Goal: Transaction & Acquisition: Download file/media

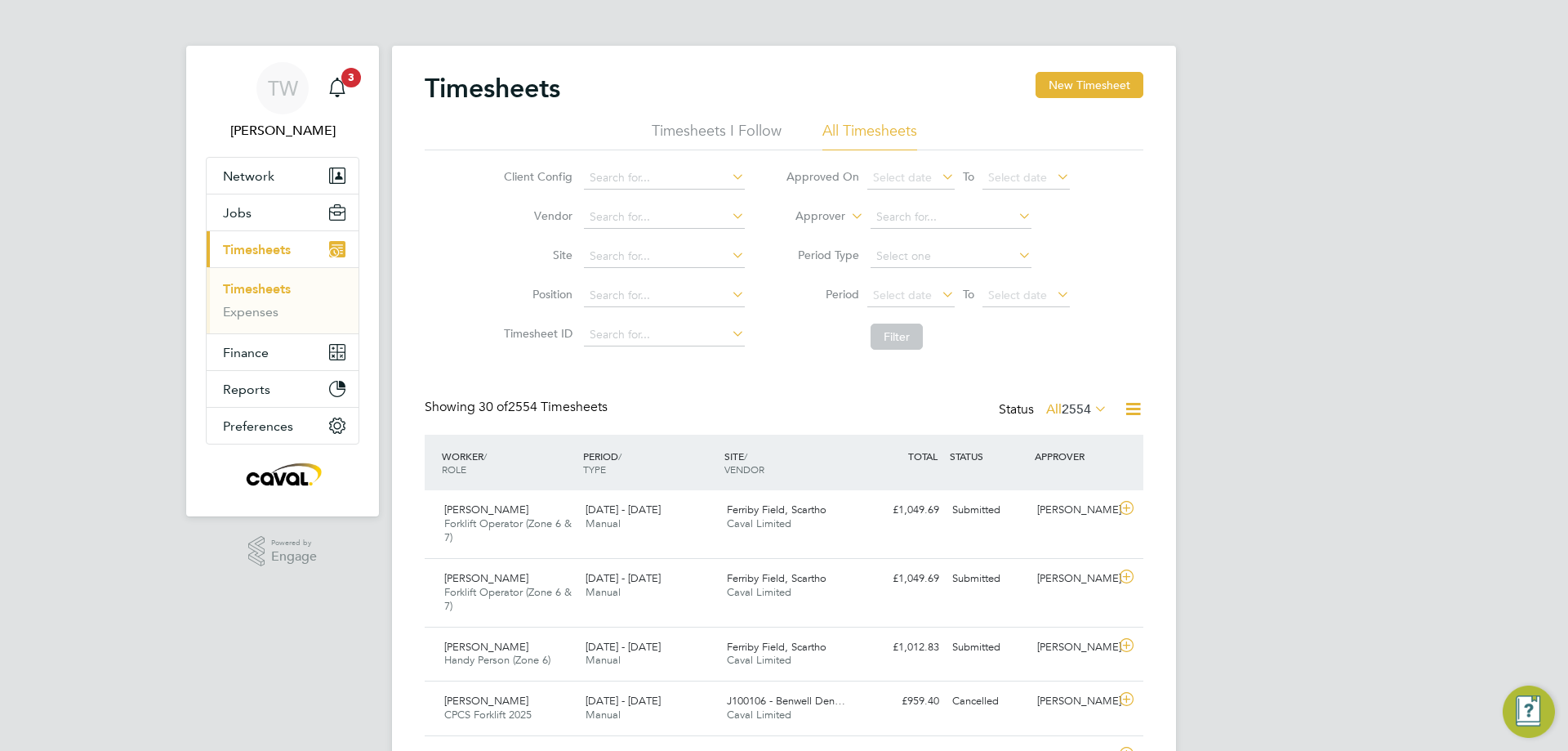
click at [287, 242] on span "Timesheets" at bounding box center [257, 250] width 68 height 16
click at [255, 282] on link "Timesheets" at bounding box center [257, 289] width 68 height 16
click at [259, 255] on span "Timesheets" at bounding box center [257, 250] width 68 height 16
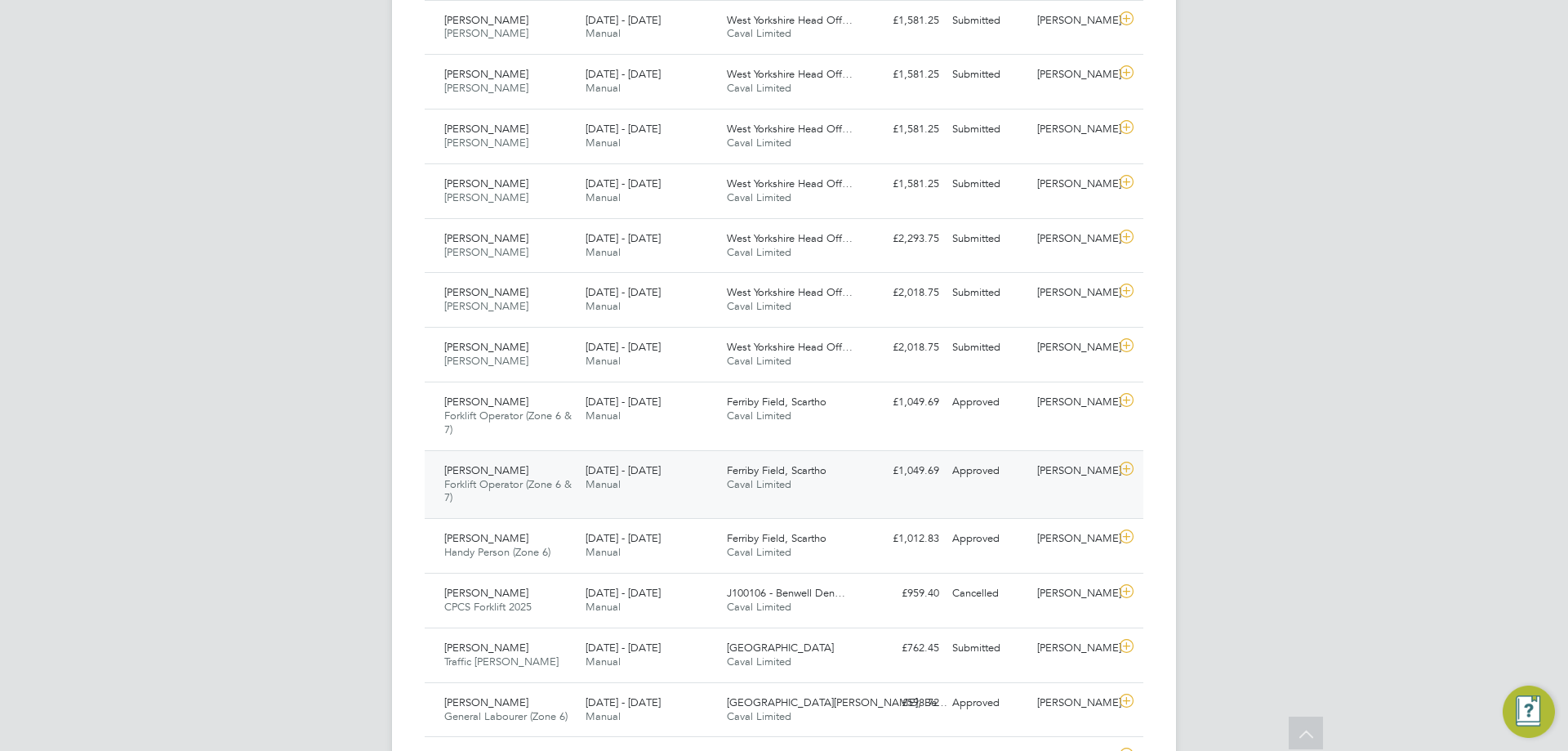
click at [1087, 479] on div "[PERSON_NAME]" at bounding box center [1073, 470] width 85 height 27
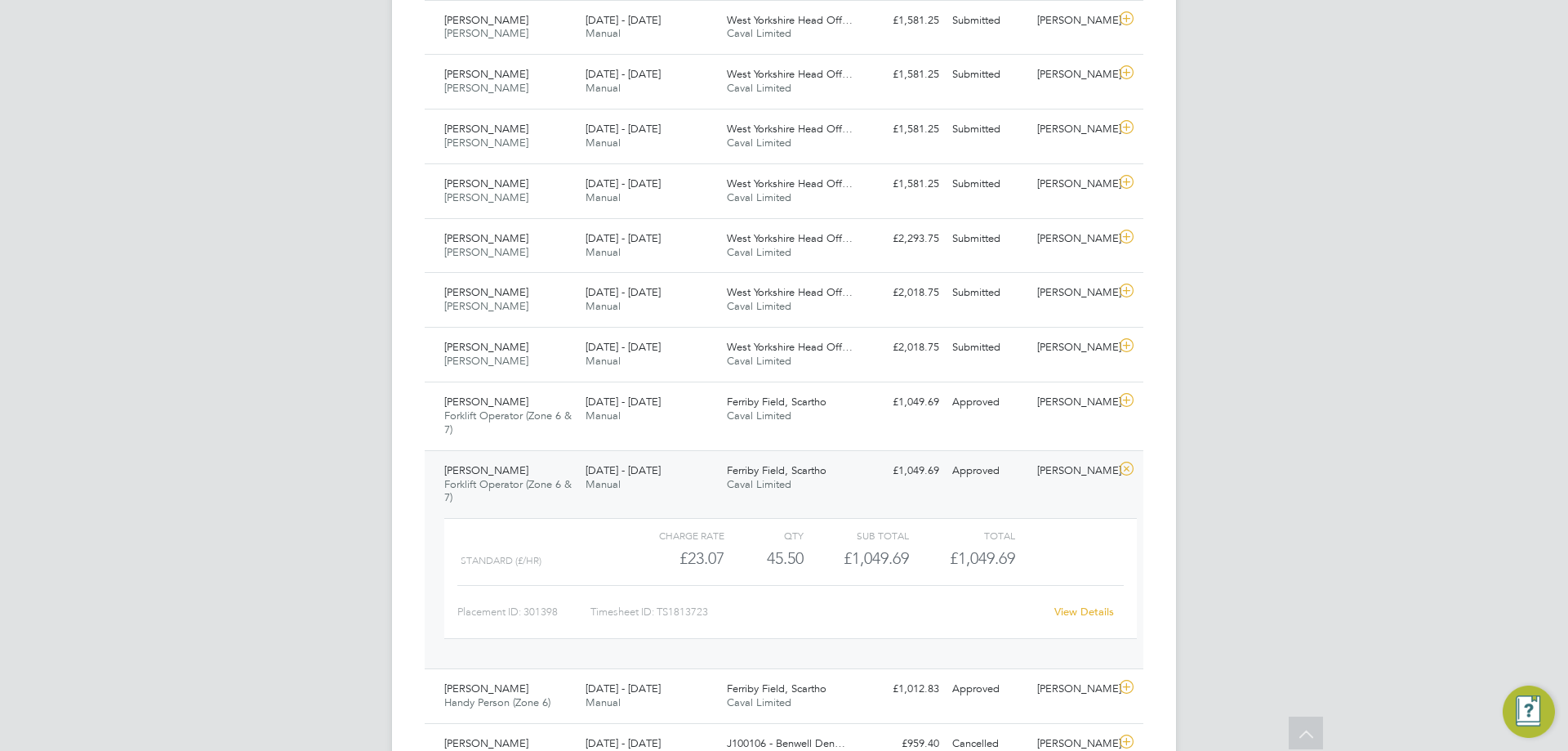
click at [1070, 616] on link "View Details" at bounding box center [1085, 612] width 60 height 14
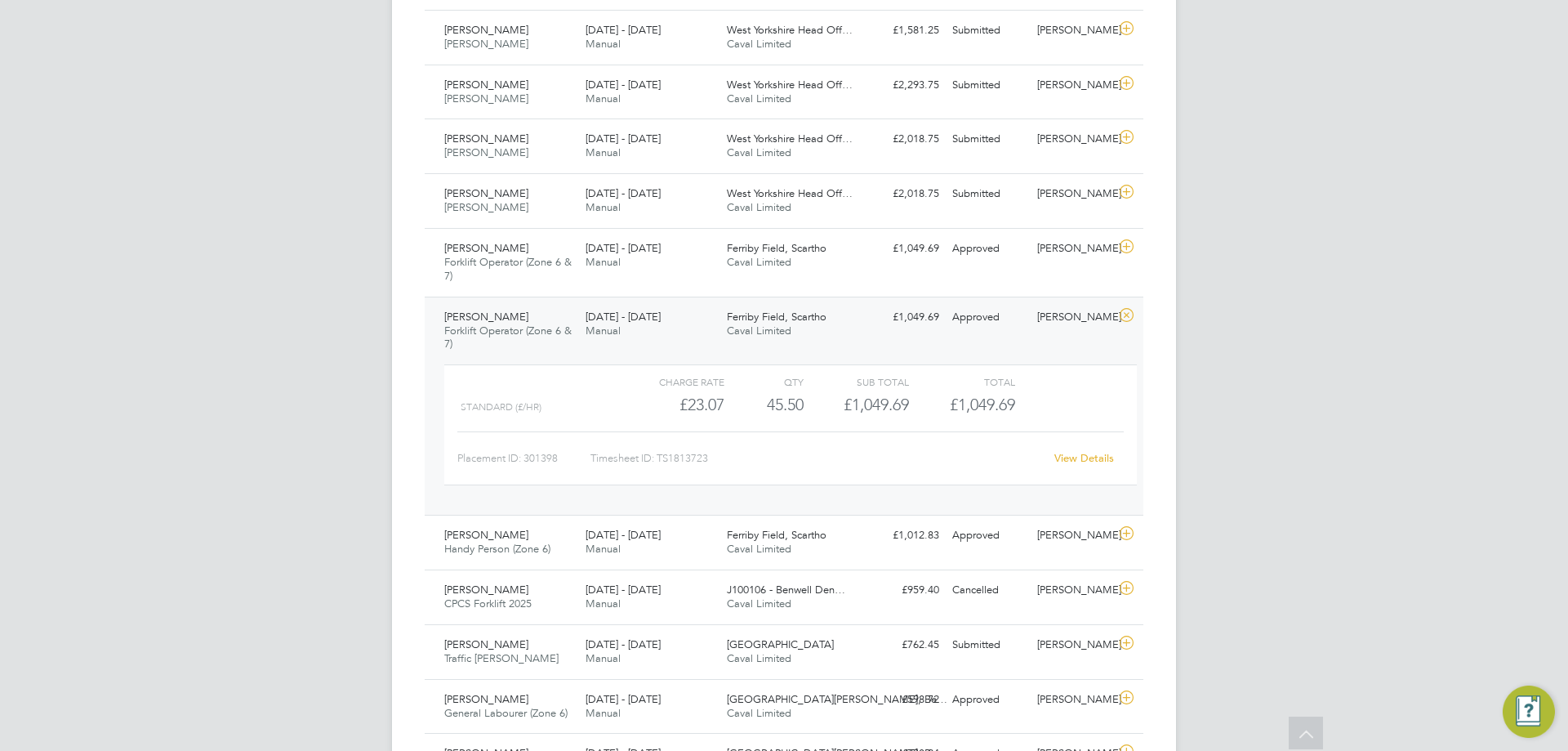
scroll to position [818, 0]
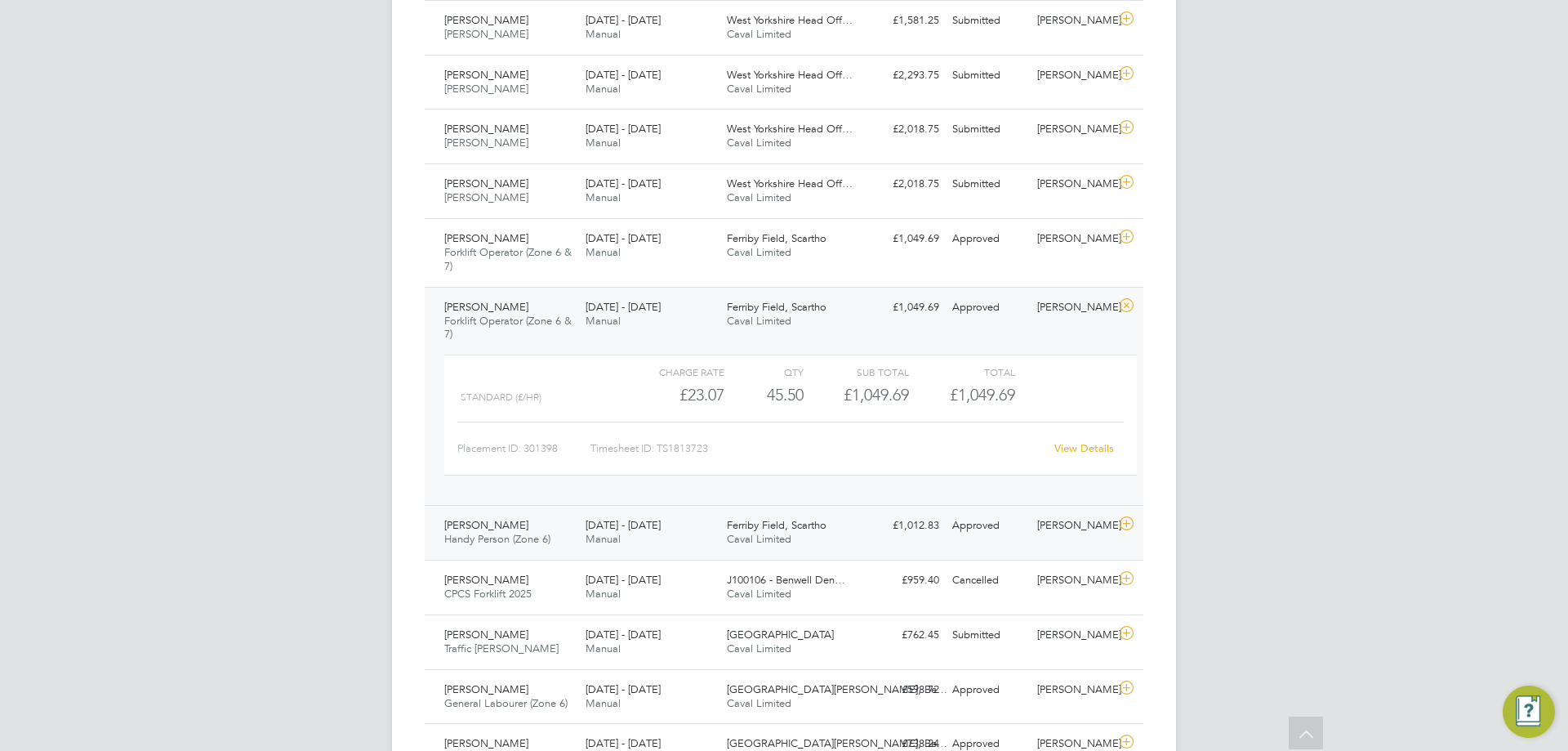
click at [699, 532] on div "25 - 31 Aug 2025 Manual" at bounding box center [649, 532] width 141 height 41
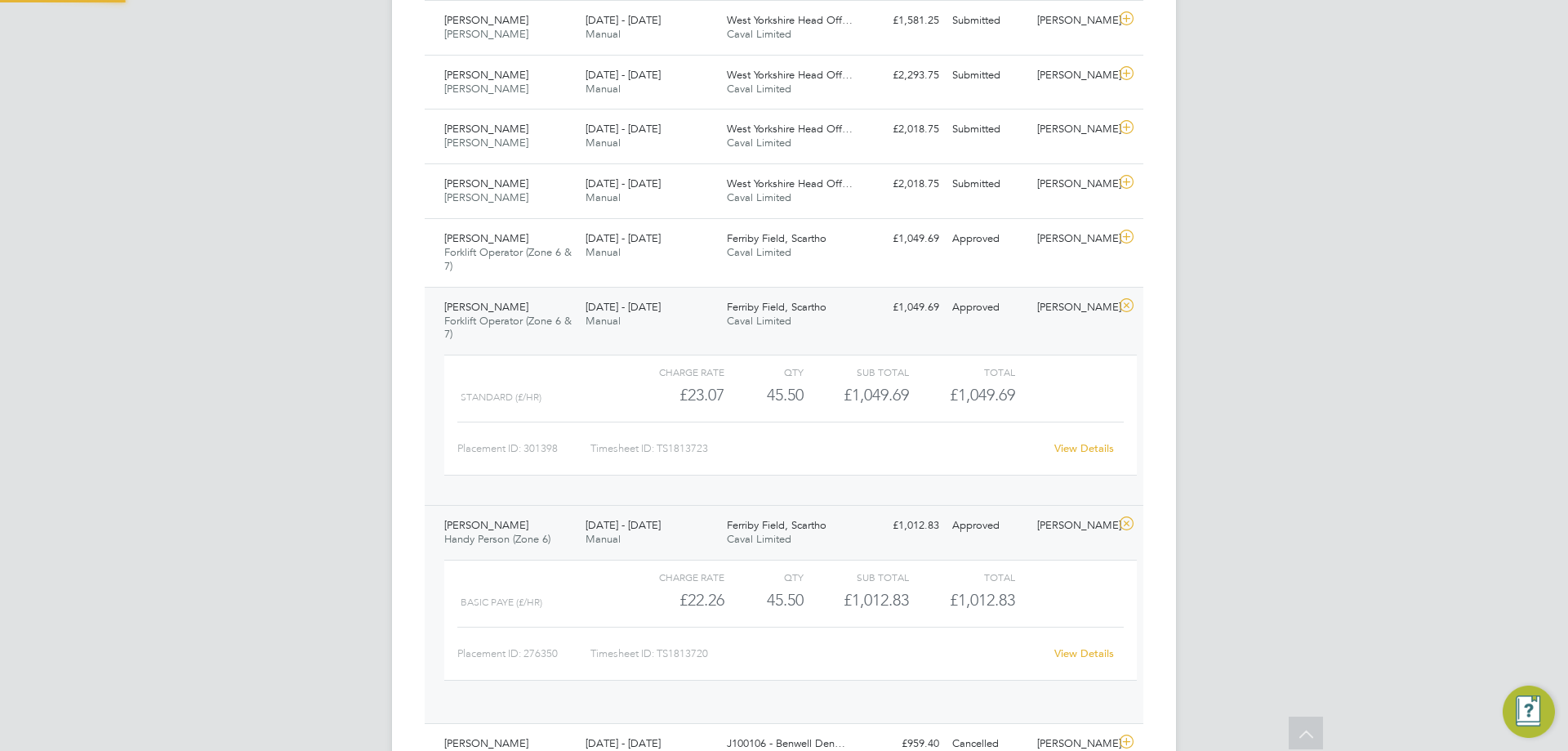
scroll to position [28, 159]
click at [1075, 656] on link "View Details" at bounding box center [1085, 654] width 60 height 14
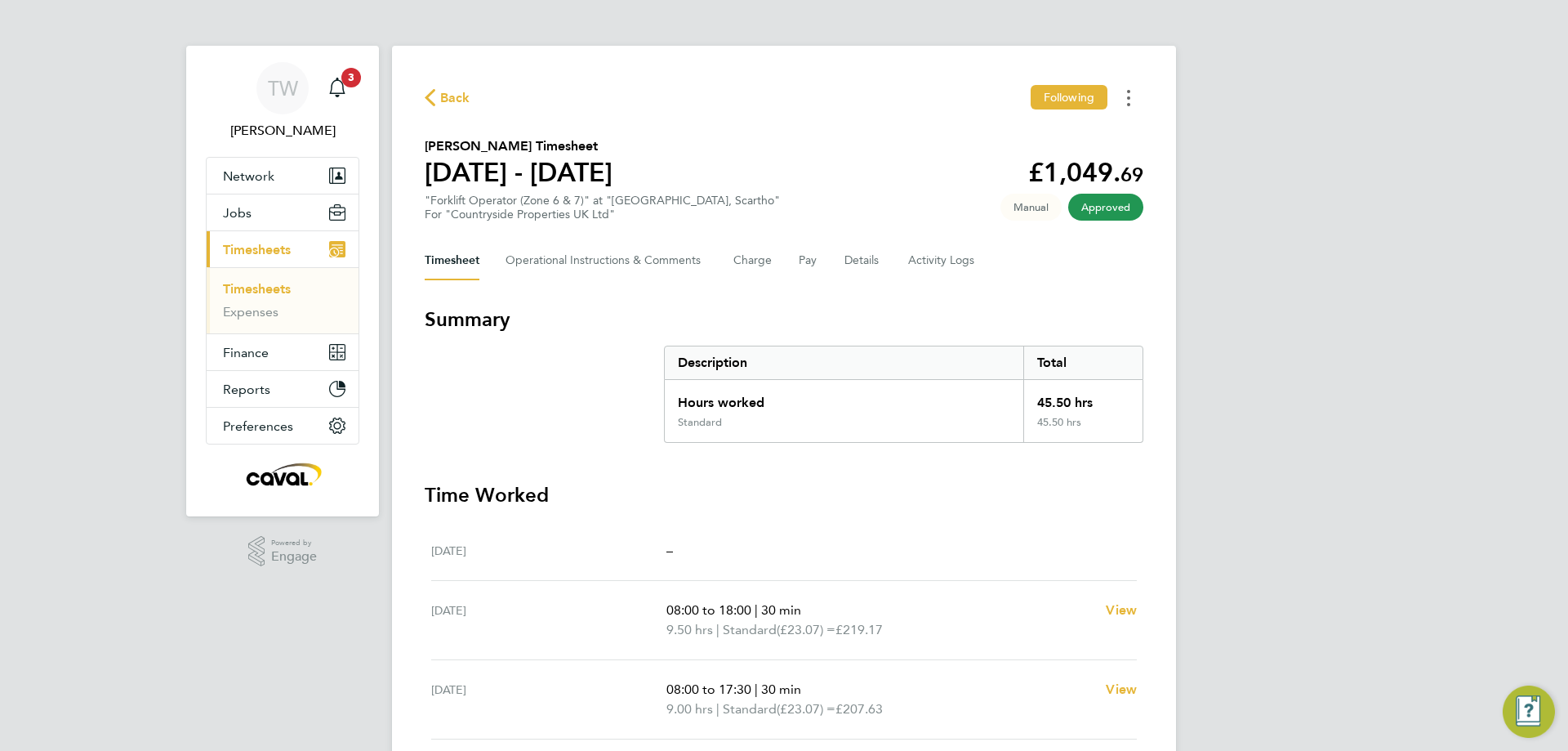
click at [1127, 105] on button "Timesheets Menu" at bounding box center [1130, 96] width 30 height 25
click at [1083, 130] on link "Download timesheet" at bounding box center [1045, 133] width 196 height 33
click at [439, 96] on span "Back" at bounding box center [447, 97] width 46 height 16
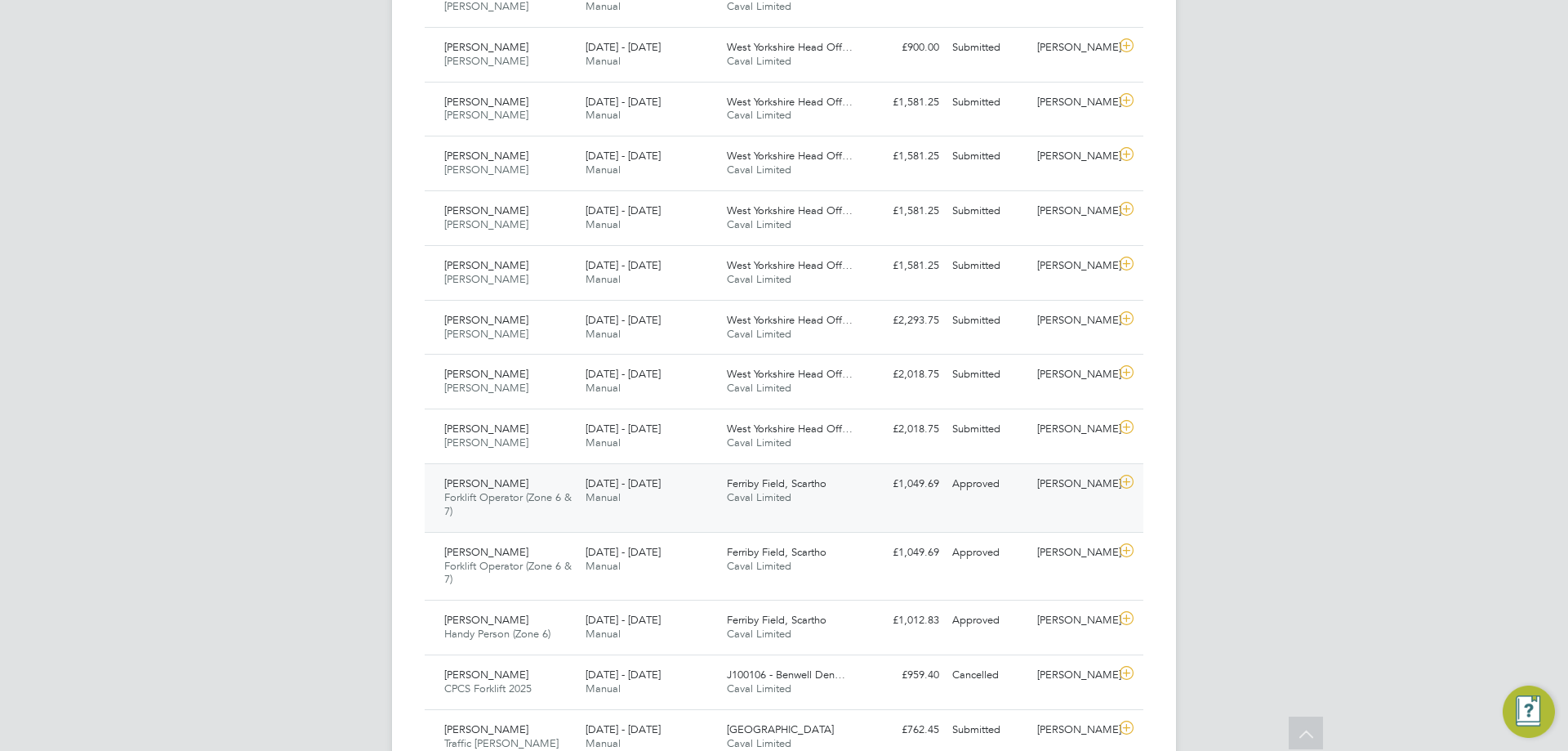
click at [802, 512] on div "Shane Dunn Forklift Operator (Zone 6 & 7) 25 - 31 Aug 2025 25 - 31 Aug 2025 Man…" at bounding box center [784, 497] width 719 height 69
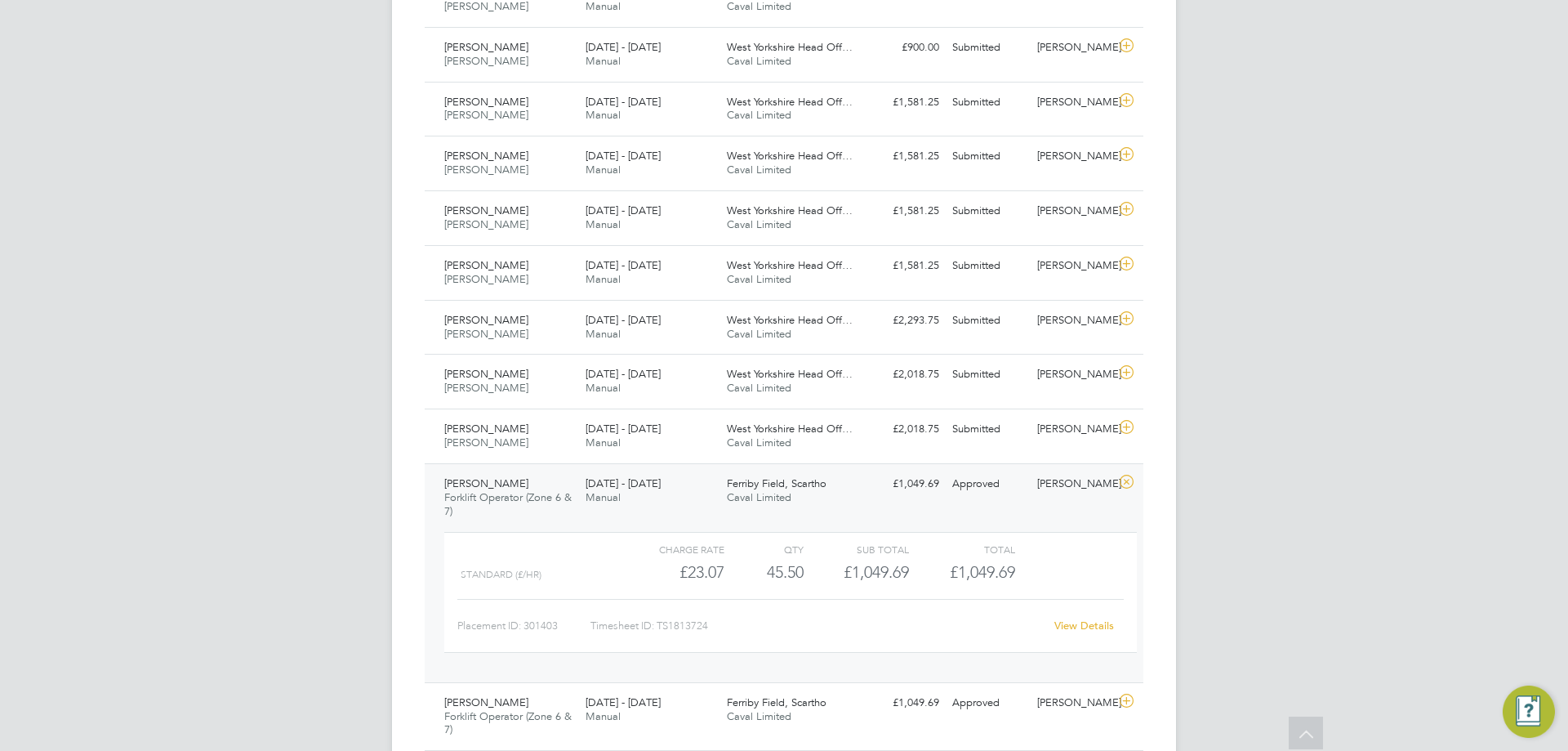
click at [1065, 616] on div "View Details" at bounding box center [1084, 626] width 81 height 26
click at [1073, 623] on link "View Details" at bounding box center [1085, 626] width 60 height 14
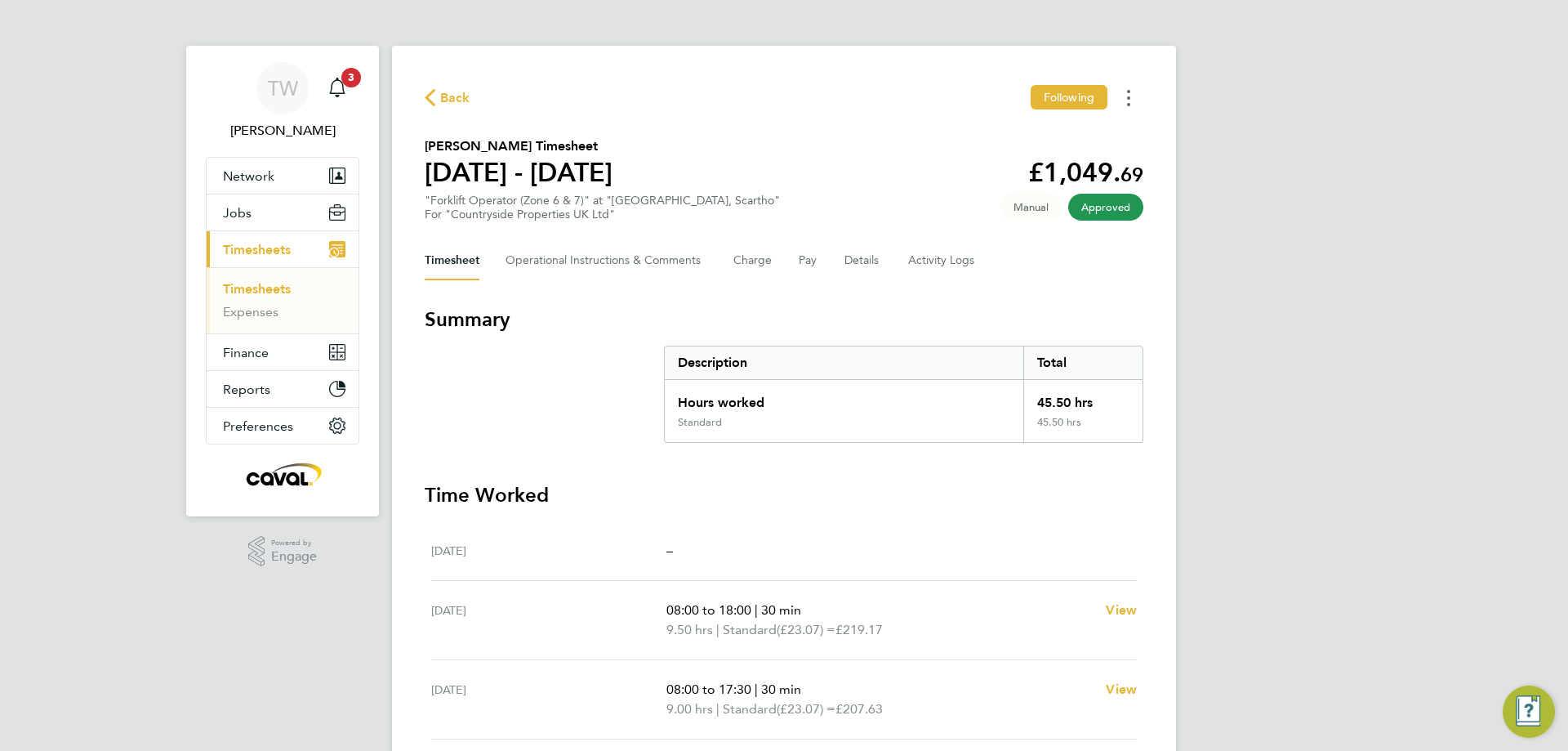
click at [1129, 102] on icon "Timesheets Menu" at bounding box center [1129, 97] width 3 height 16
click at [1048, 133] on link "Download timesheet" at bounding box center [1045, 133] width 196 height 33
click at [458, 100] on span "Back" at bounding box center [455, 98] width 30 height 20
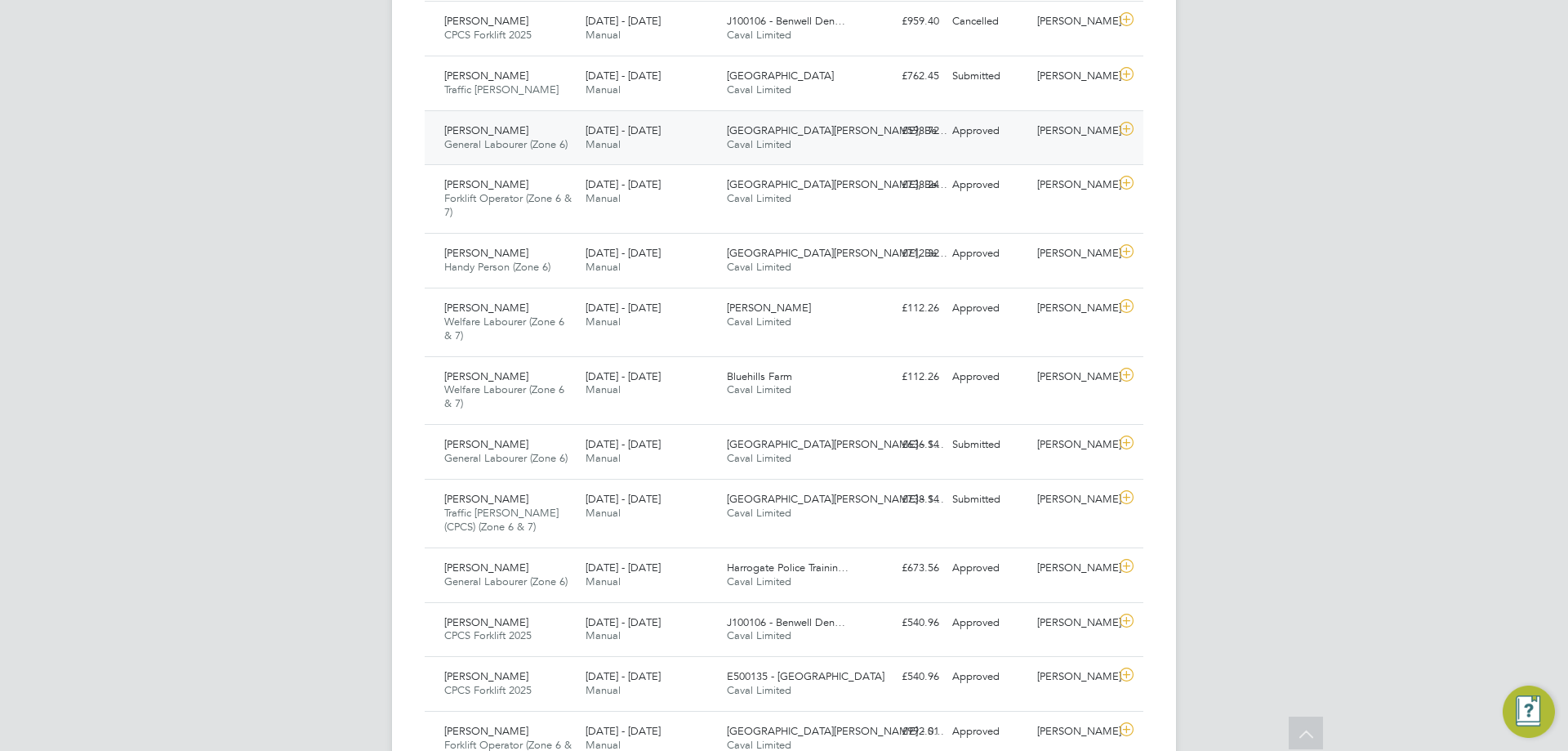
click at [680, 144] on div "25 - 31 Aug 2025 Manual" at bounding box center [649, 137] width 141 height 41
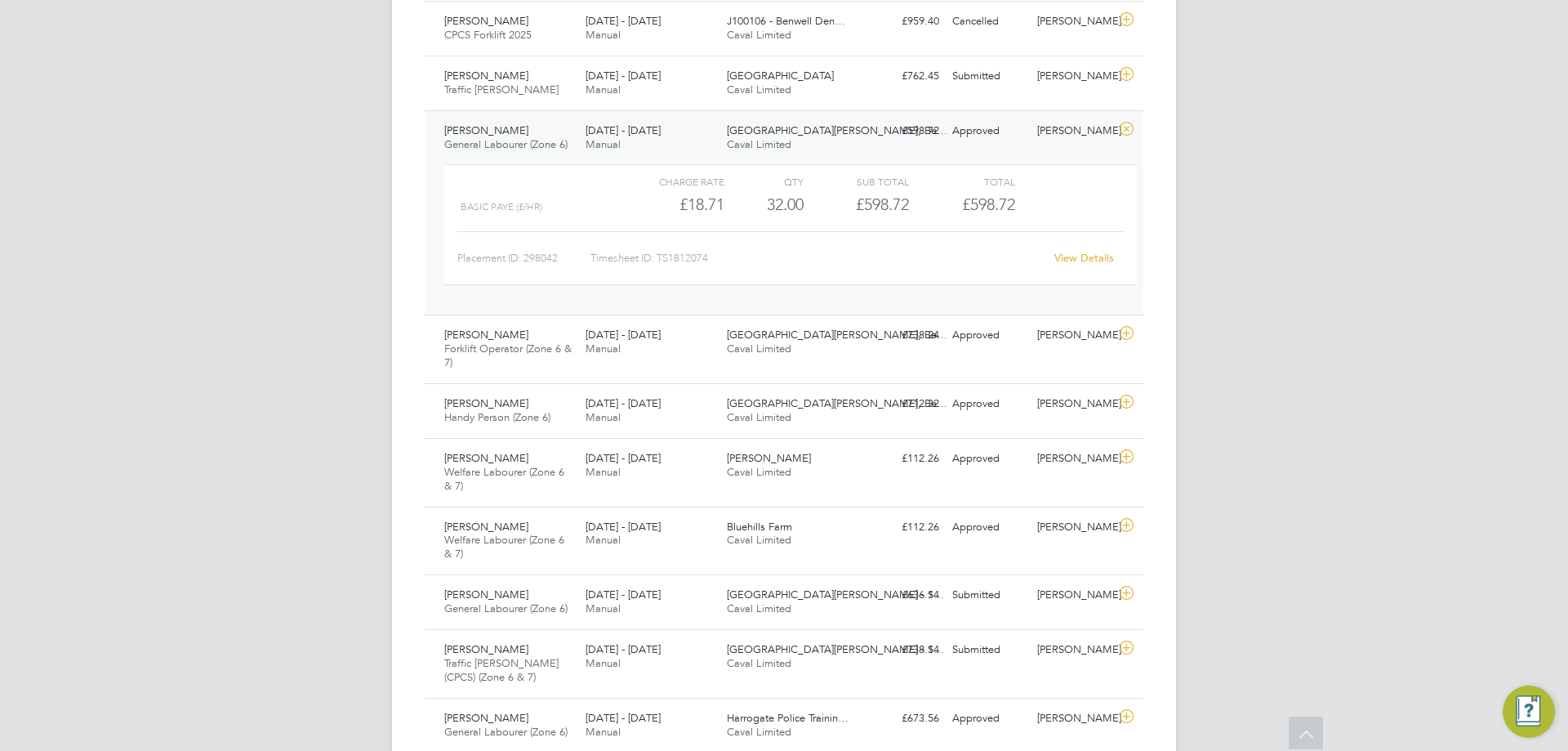
click at [1090, 253] on link "View Details" at bounding box center [1085, 258] width 60 height 14
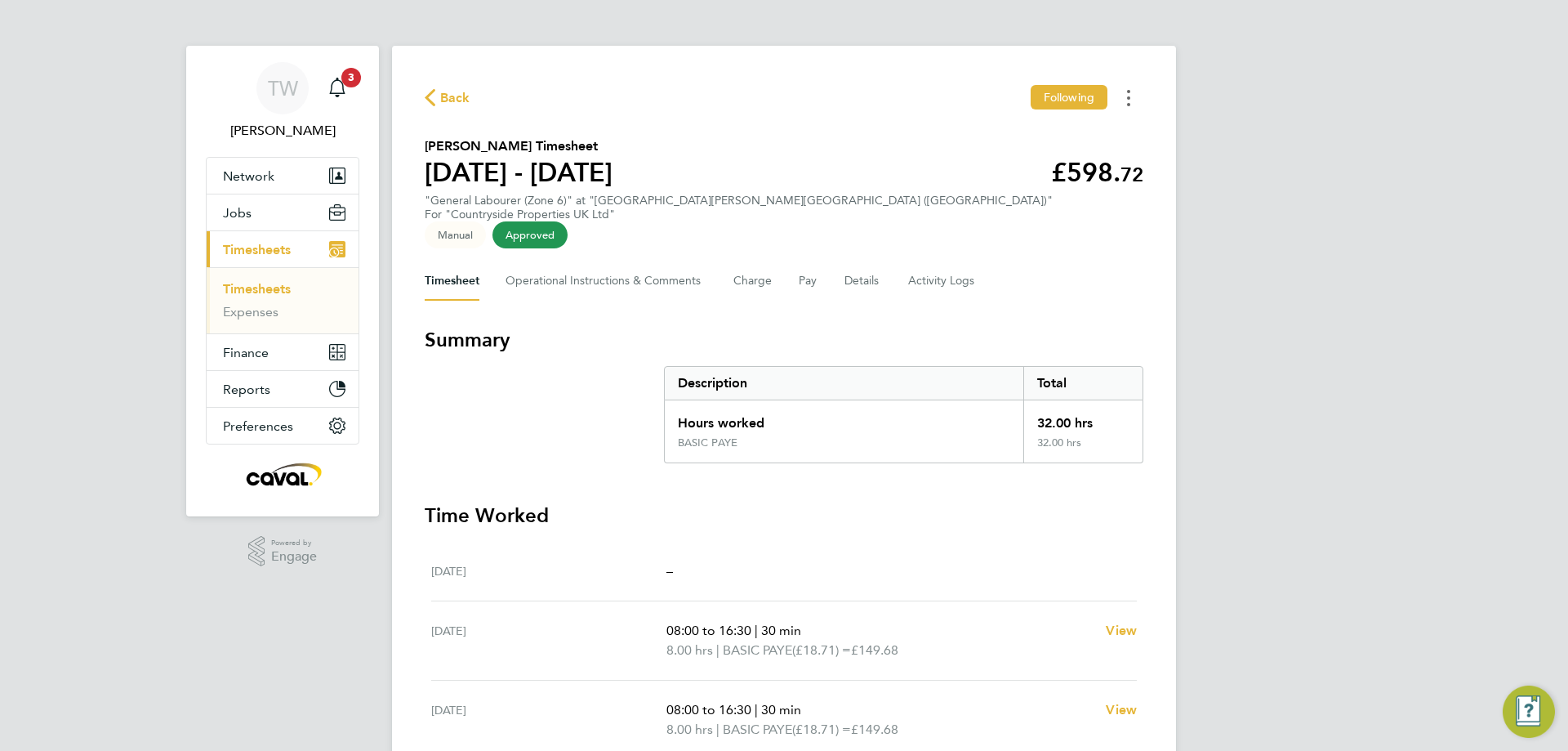
click at [1129, 98] on circle "Timesheets Menu" at bounding box center [1129, 97] width 3 height 3
click at [1058, 135] on link "Download timesheet" at bounding box center [1045, 133] width 196 height 33
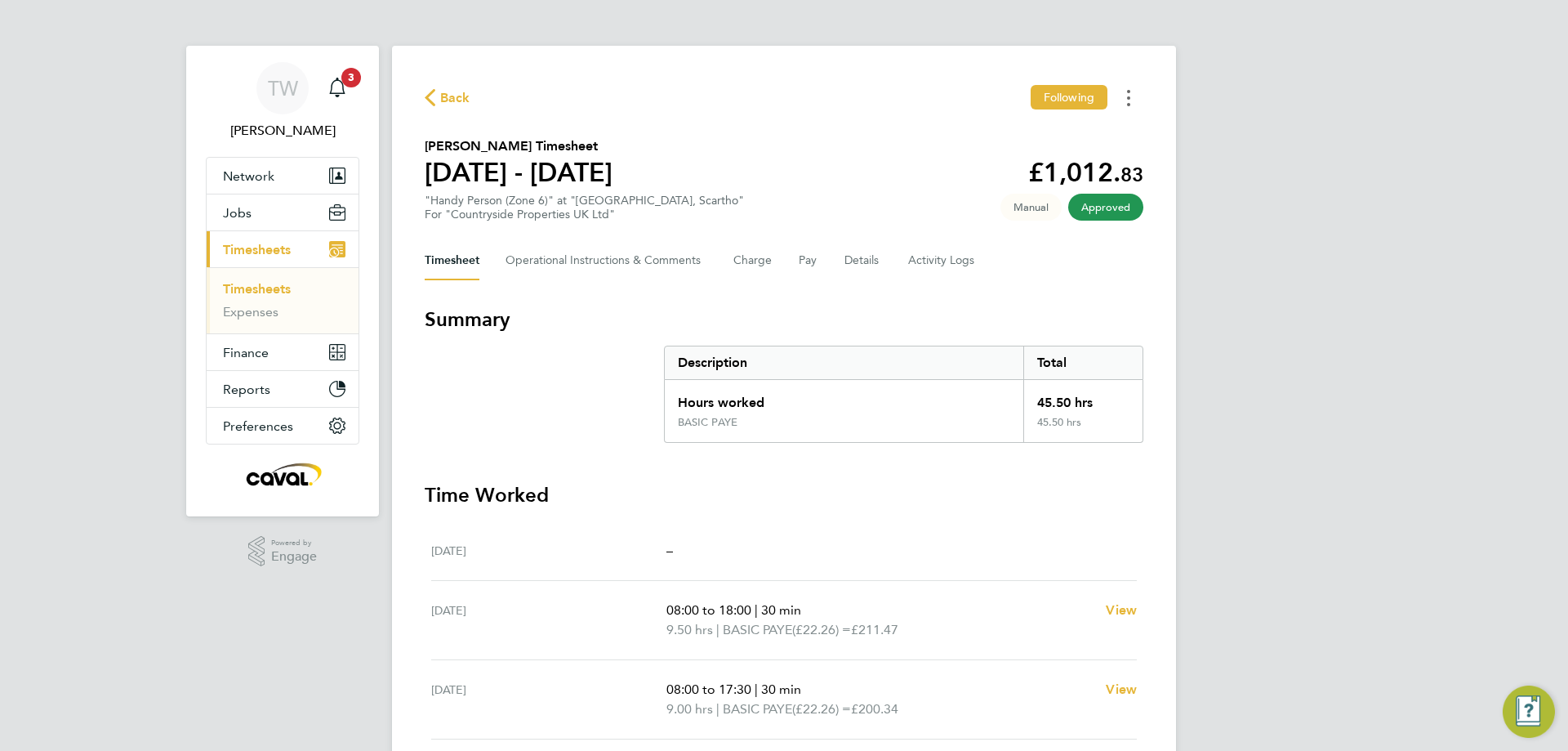
click at [1129, 104] on circle "Timesheets Menu" at bounding box center [1129, 104] width 3 height 3
click at [1086, 132] on link "Download timesheet" at bounding box center [1045, 133] width 196 height 33
